Goal: Information Seeking & Learning: Learn about a topic

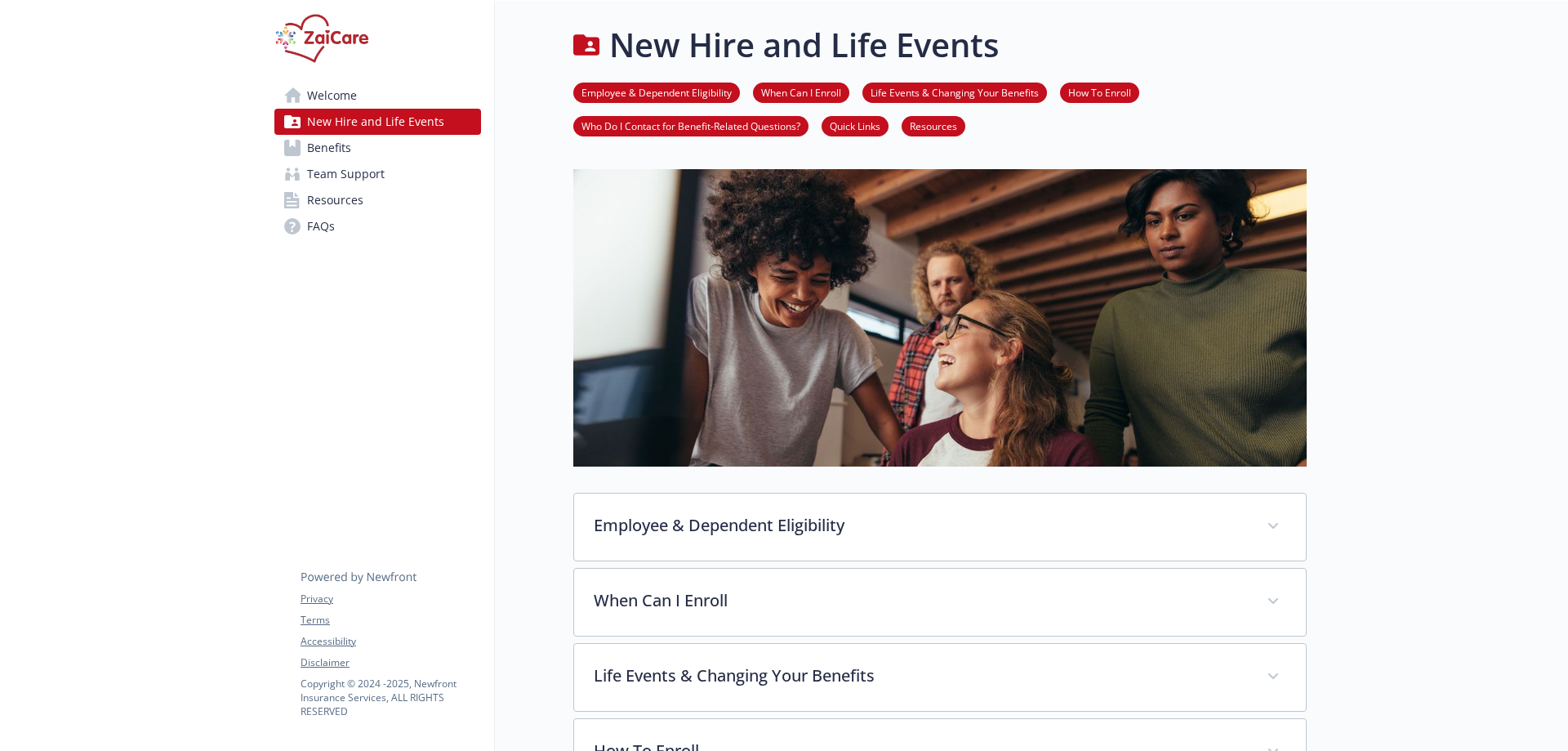
scroll to position [245, 0]
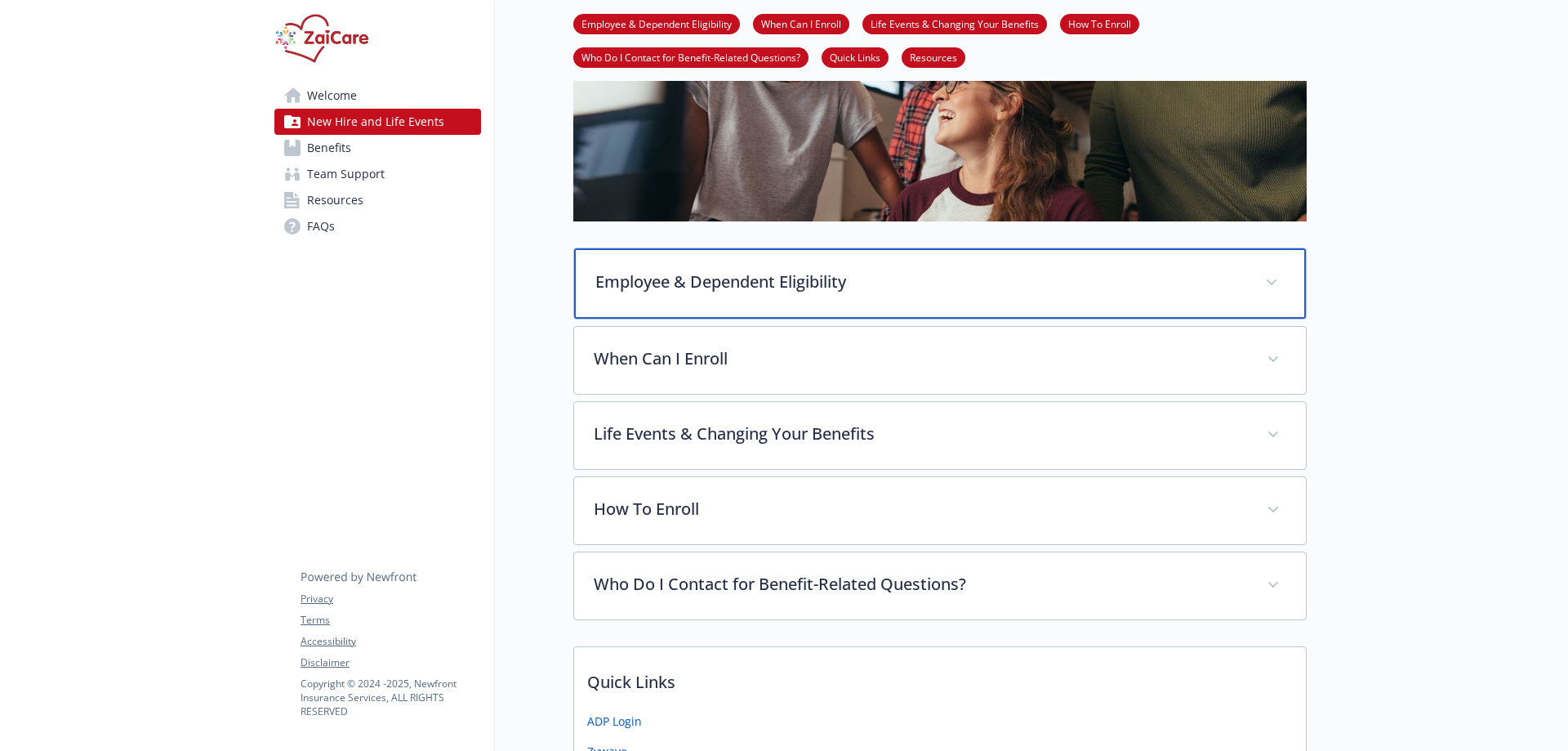
click at [654, 282] on p "Employee & Dependent Eligibility" at bounding box center [920, 281] width 650 height 25
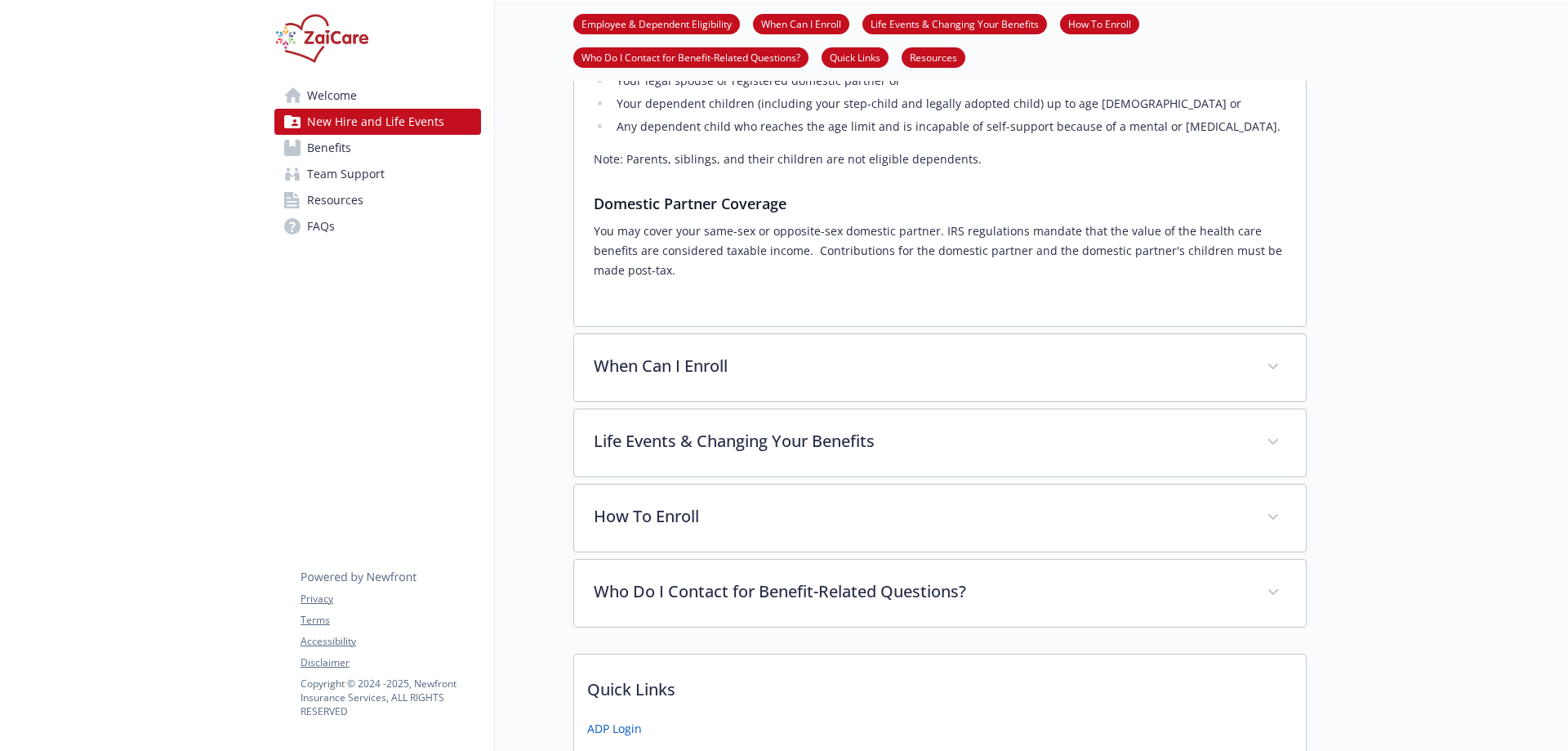
scroll to position [654, 0]
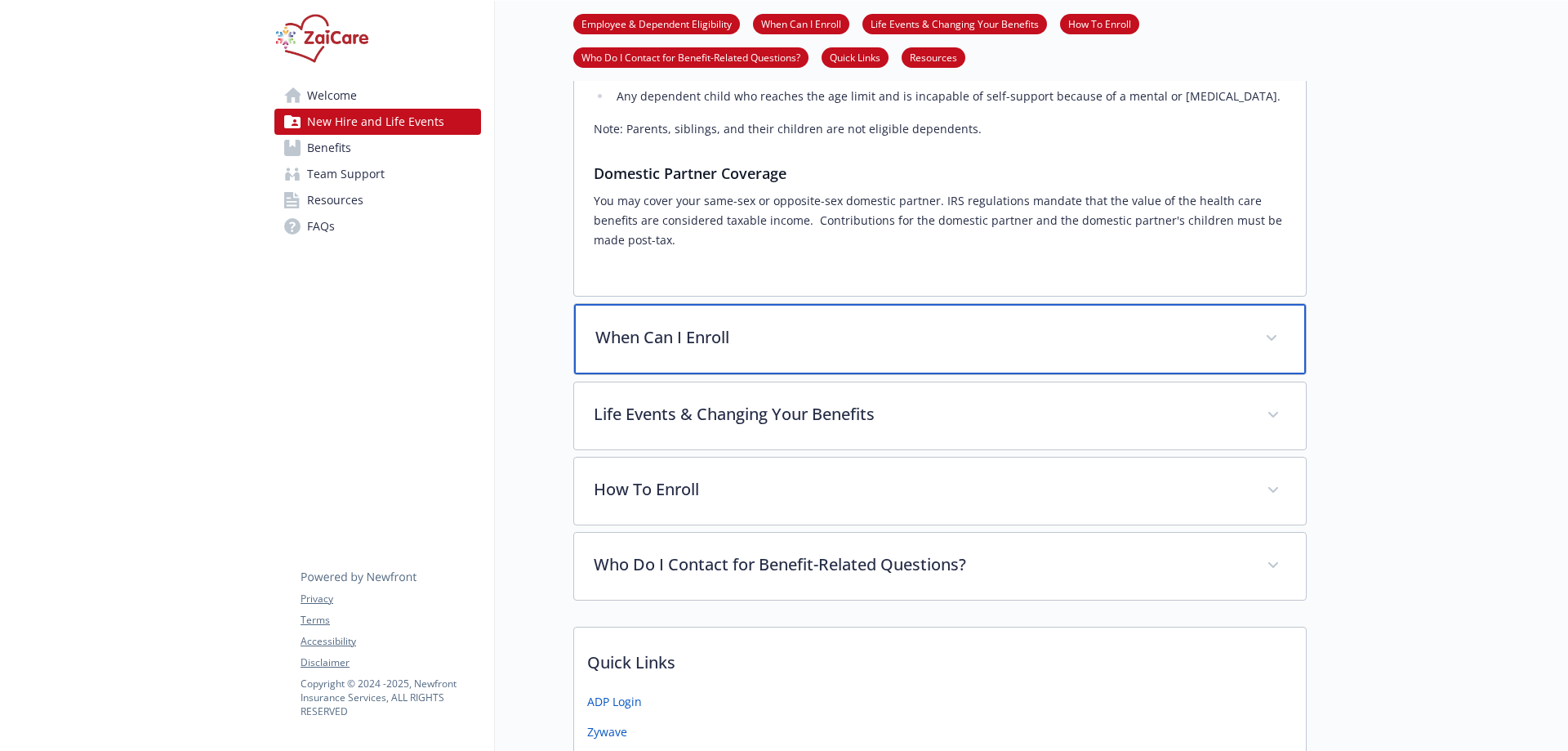
click at [648, 328] on p "When Can I Enroll" at bounding box center [920, 337] width 650 height 25
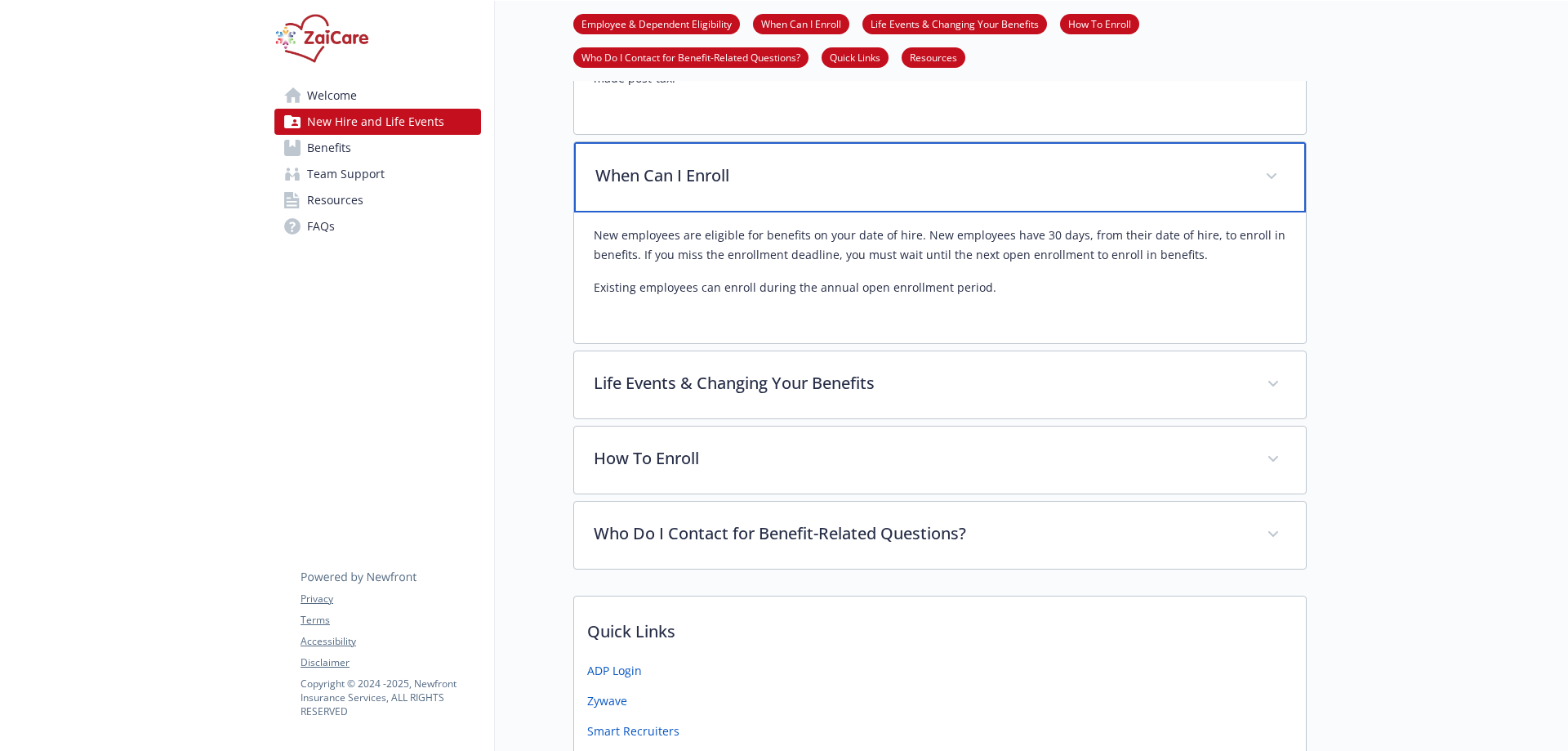
scroll to position [818, 0]
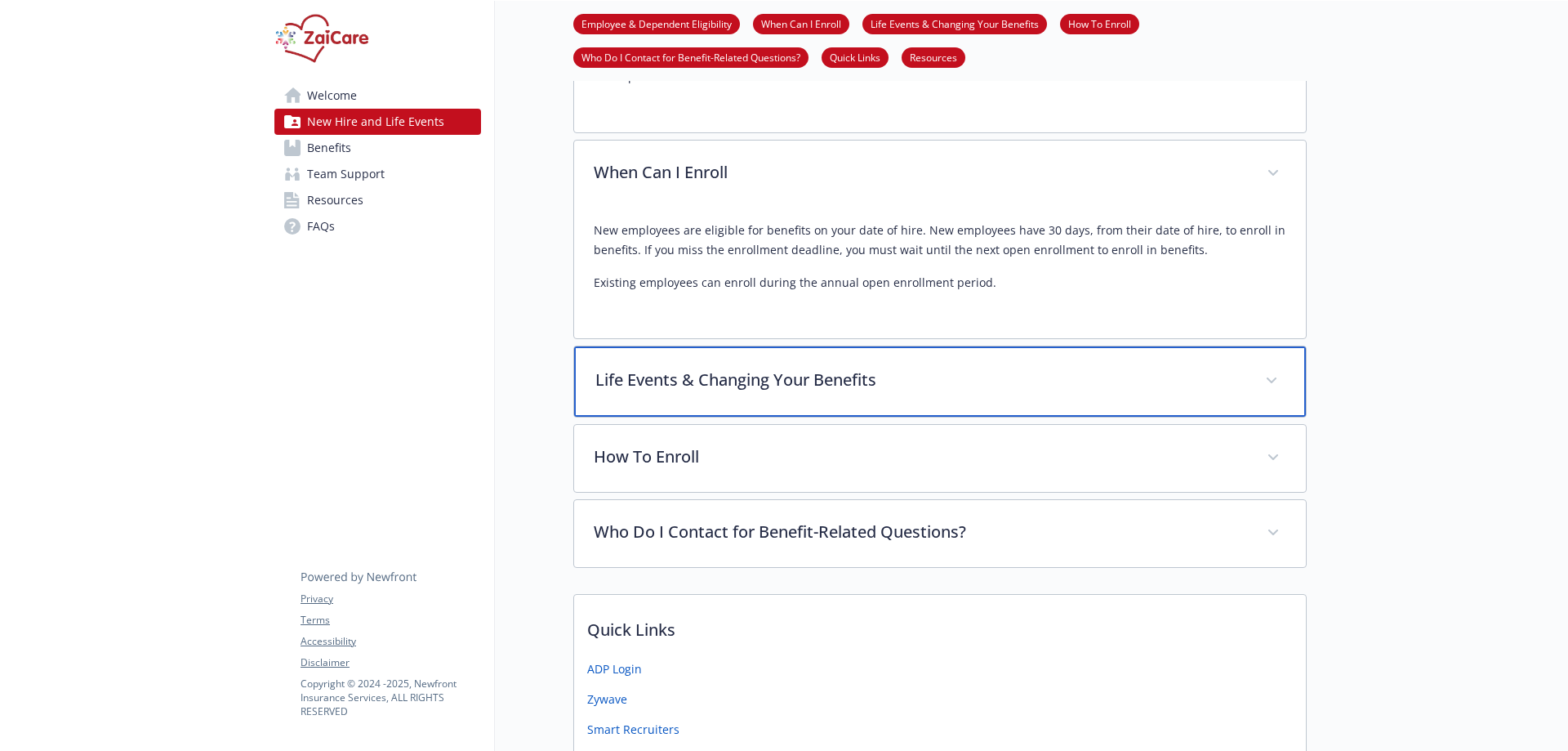
click at [660, 368] on p "Life Events & Changing Your Benefits" at bounding box center [920, 379] width 650 height 25
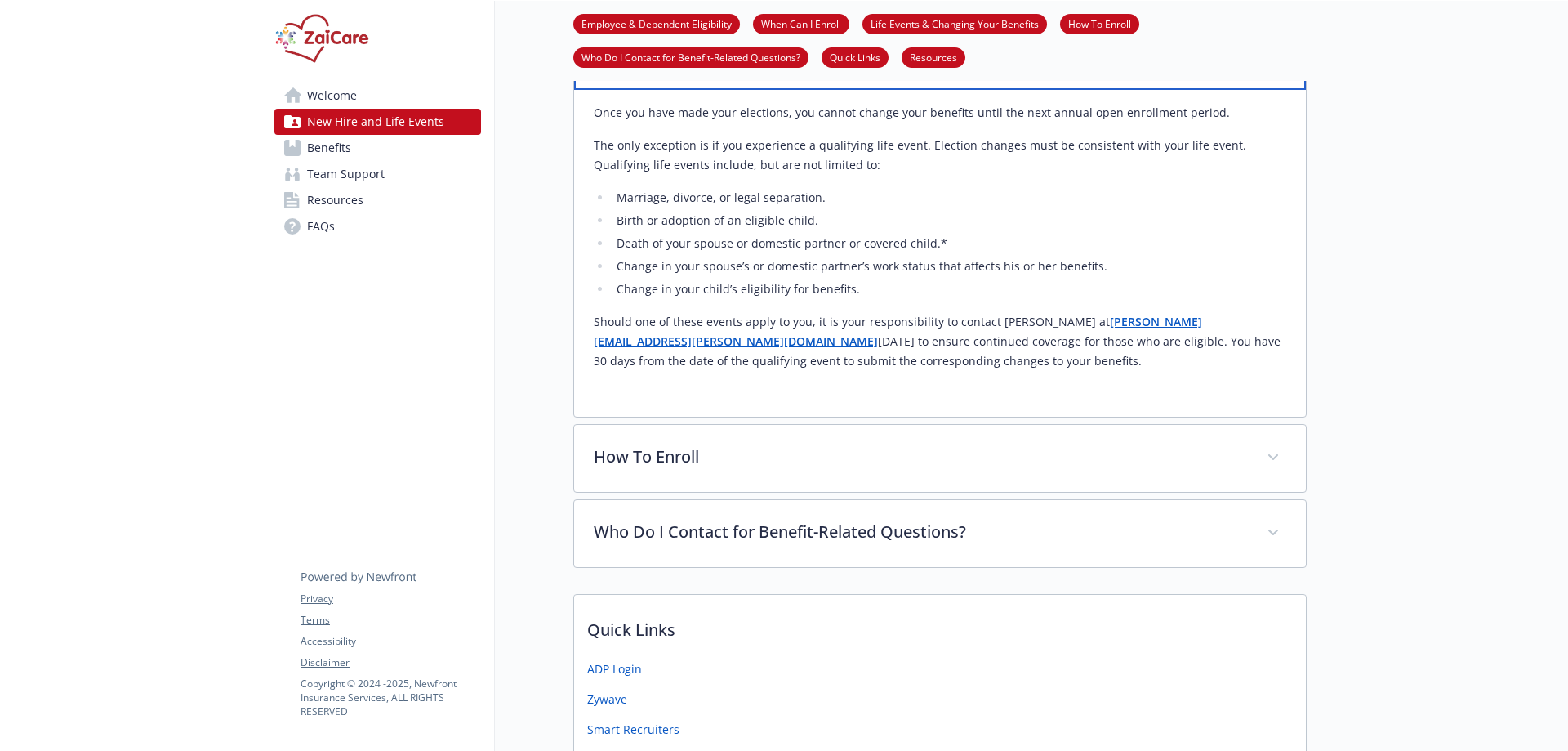
scroll to position [1226, 0]
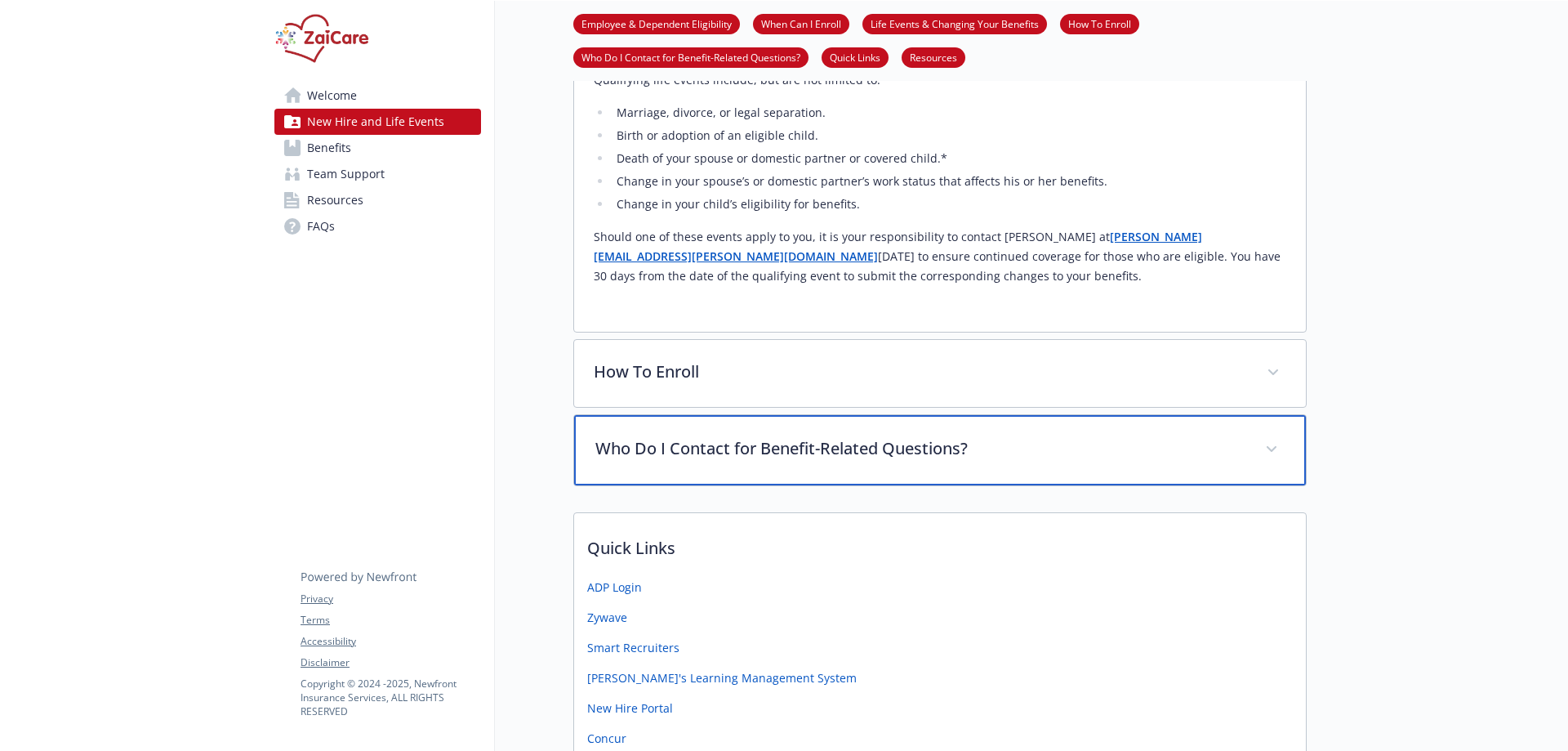
click at [623, 415] on div "Who Do I Contact for Benefit-Related Questions?" at bounding box center [940, 450] width 732 height 71
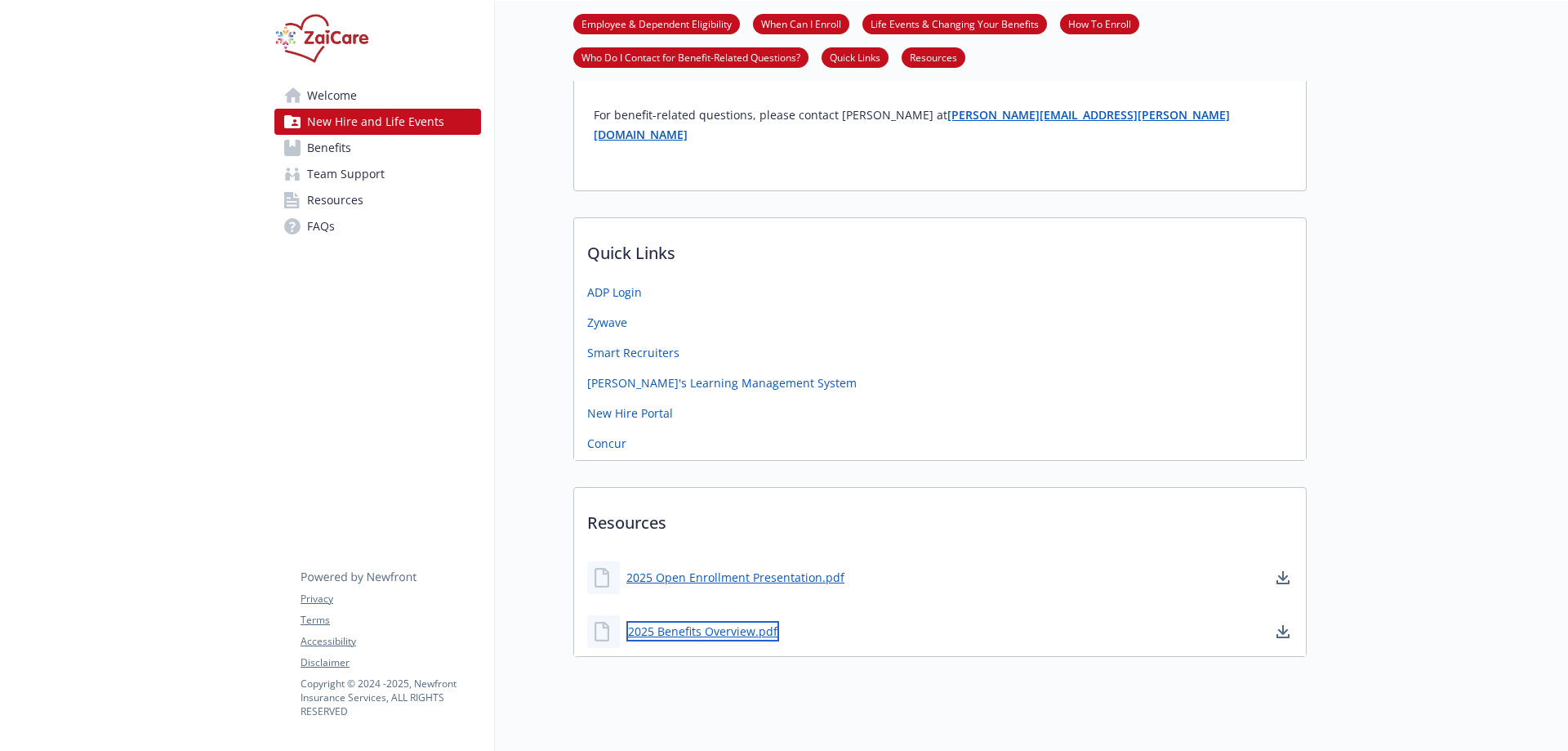
scroll to position [1613, 0]
click at [674, 625] on link "2025 Benefits Overview.pdf" at bounding box center [703, 634] width 153 height 21
